Goal: Information Seeking & Learning: Learn about a topic

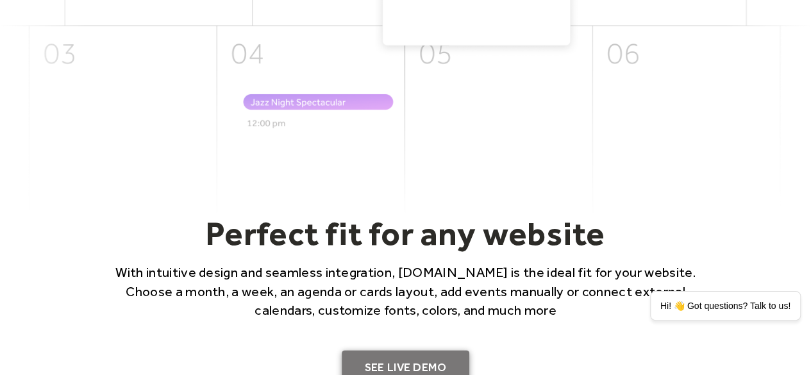
scroll to position [705, 0]
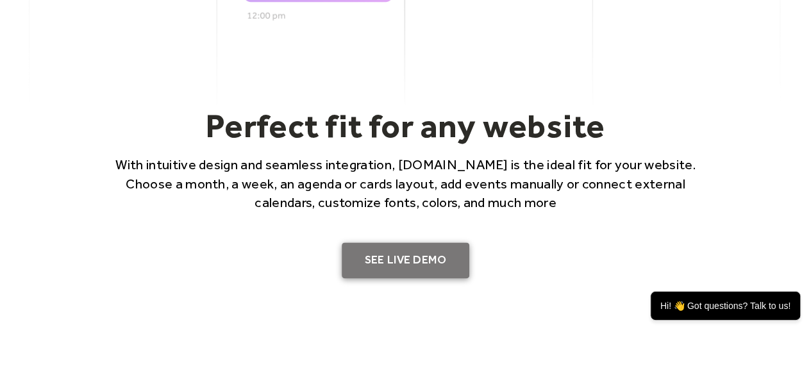
click at [427, 255] on link "SEE LIVE DEMO" at bounding box center [406, 260] width 128 height 36
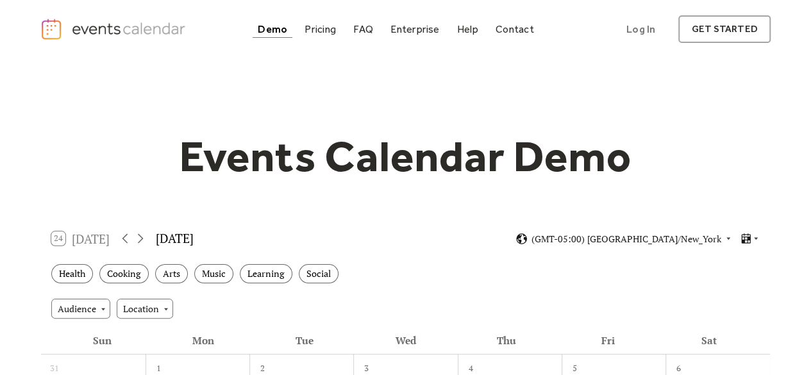
scroll to position [321, 0]
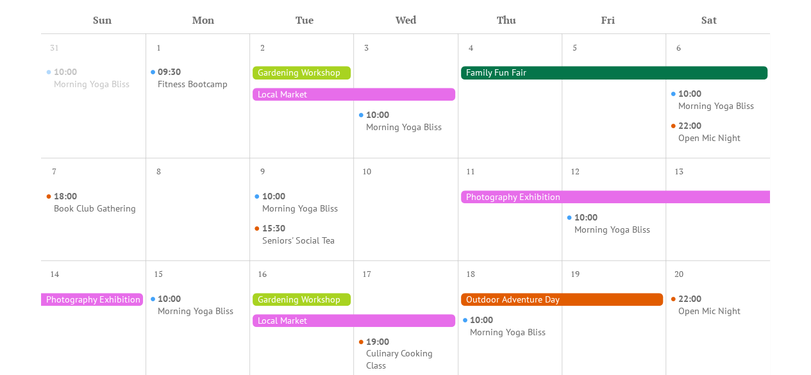
click at [321, 87] on div at bounding box center [301, 105] width 104 height 94
drag, startPoint x: 351, startPoint y: 93, endPoint x: 282, endPoint y: 124, distance: 76.0
click at [287, 132] on div at bounding box center [301, 105] width 104 height 94
drag, startPoint x: 290, startPoint y: 72, endPoint x: 124, endPoint y: 81, distance: 166.9
click at [124, 82] on div "31 10:00 Morning Yoga Bliss 1 09:30 Fitness Bootcamp 2 3 10:00 Morning Yoga Bli…" at bounding box center [405, 357] width 729 height 647
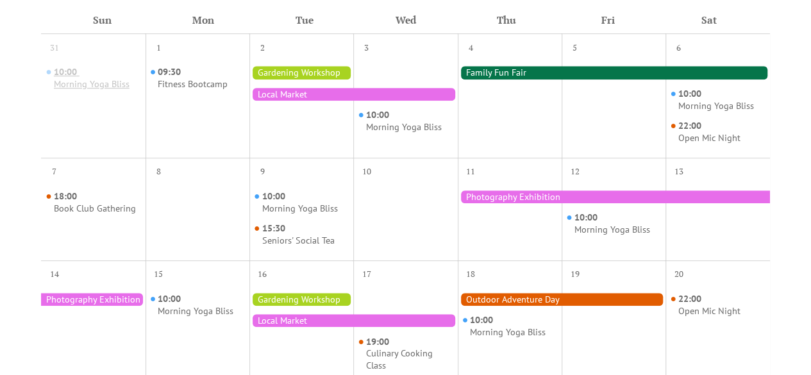
click at [128, 78] on div "Morning Yoga Bliss" at bounding box center [92, 84] width 76 height 12
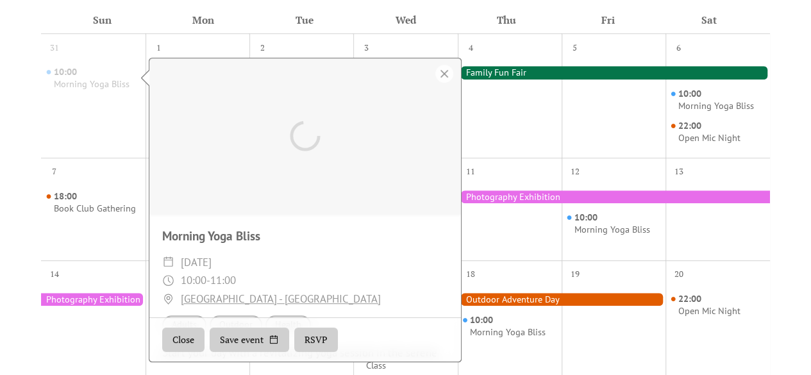
click at [147, 116] on div "Morning Yoga Bliss ​ Sunday, August 31, 2025 ​ 10:00 - 11:00 ​ Central Park - S…" at bounding box center [301, 210] width 321 height 305
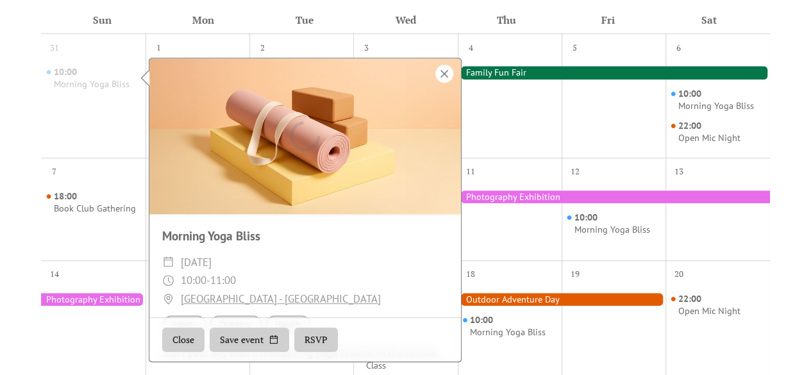
click at [442, 76] on div at bounding box center [444, 74] width 18 height 18
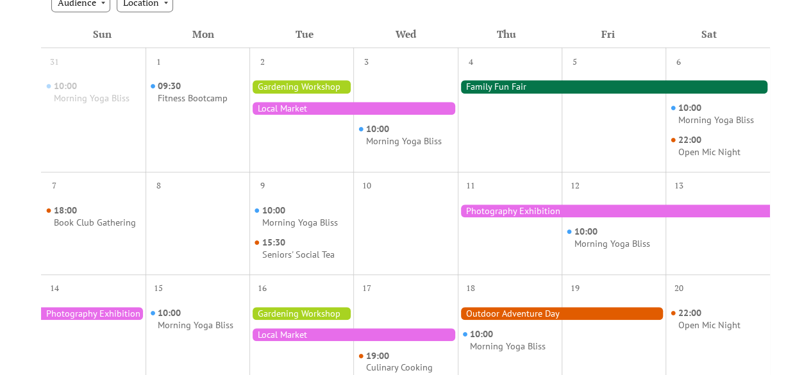
scroll to position [128, 0]
